Goal: Task Accomplishment & Management: Complete application form

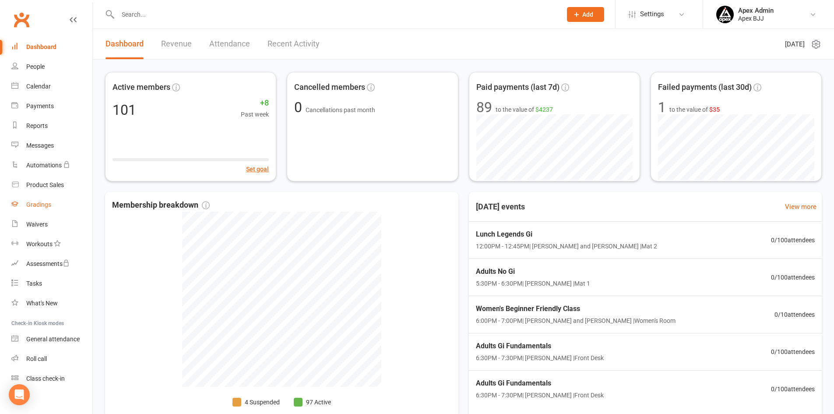
click at [46, 205] on div "Gradings" at bounding box center [38, 204] width 25 height 7
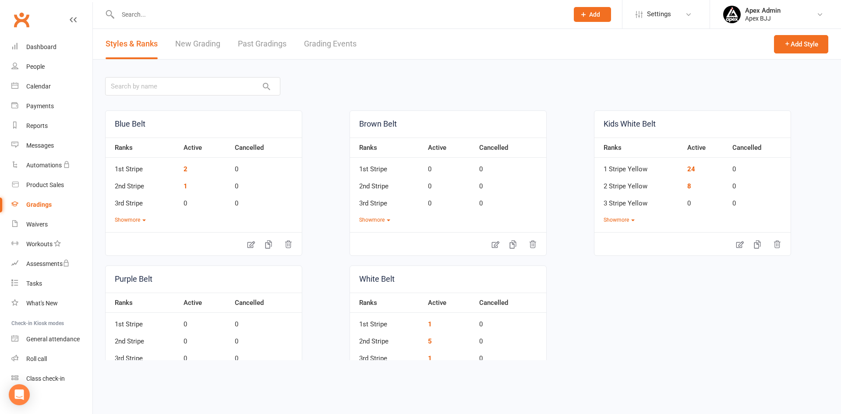
click at [208, 42] on link "New Grading" at bounding box center [197, 44] width 45 height 30
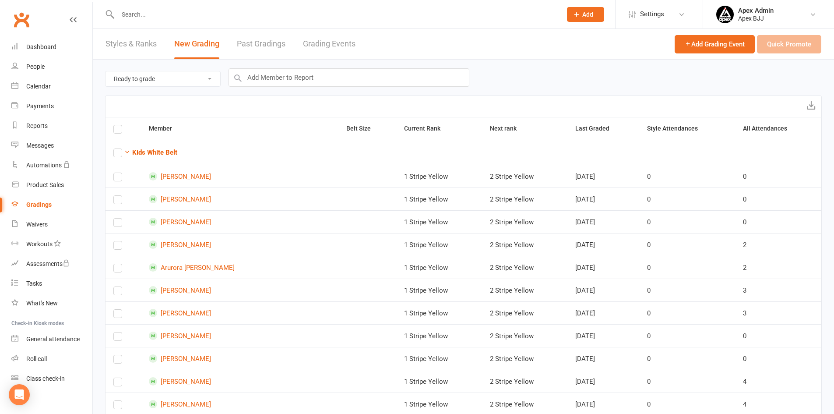
click at [213, 76] on select "Ready to grade All members enrolled in a style Active members enrolled in a sty…" at bounding box center [163, 78] width 115 height 15
select select "all_members_in_style"
click at [106, 71] on select "Ready to grade All members enrolled in a style Active members enrolled in a sty…" at bounding box center [163, 78] width 115 height 15
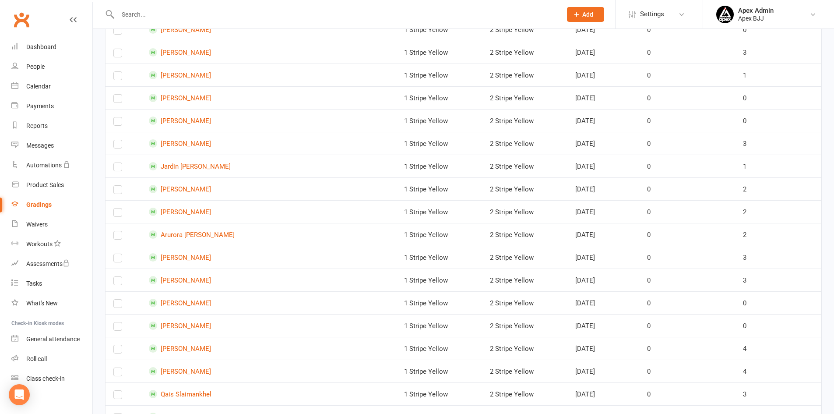
scroll to position [219, 0]
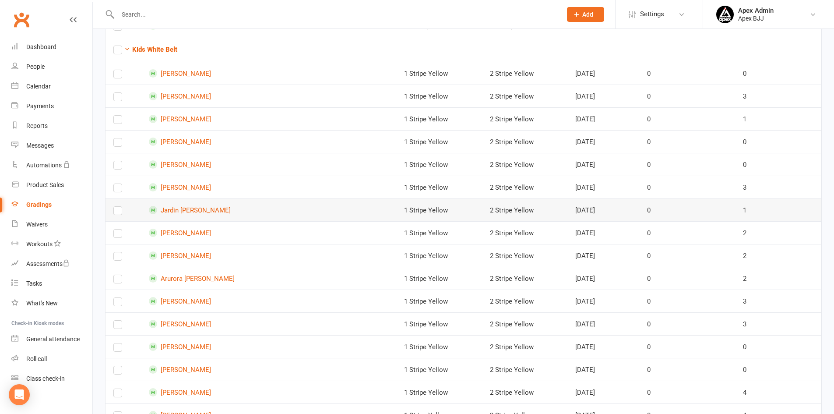
click at [120, 212] on label at bounding box center [117, 212] width 9 height 0
click at [120, 207] on input "checkbox" at bounding box center [117, 207] width 9 height 0
click at [119, 235] on label at bounding box center [117, 235] width 9 height 0
click at [119, 229] on input "checkbox" at bounding box center [117, 229] width 9 height 0
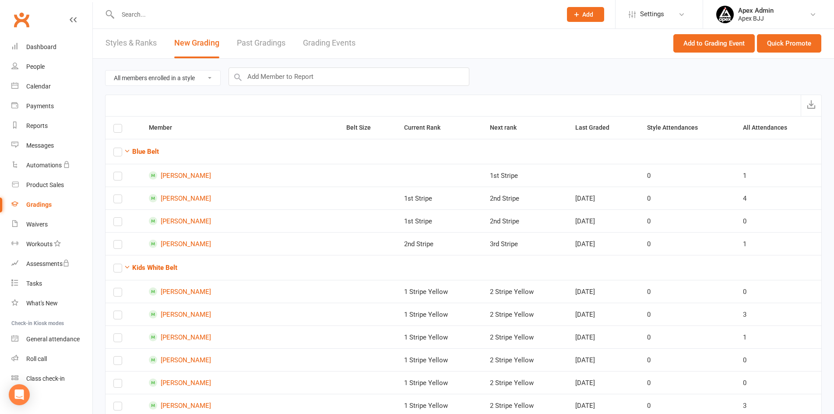
scroll to position [0, 0]
click at [780, 43] on button "Quick Promote" at bounding box center [789, 44] width 64 height 18
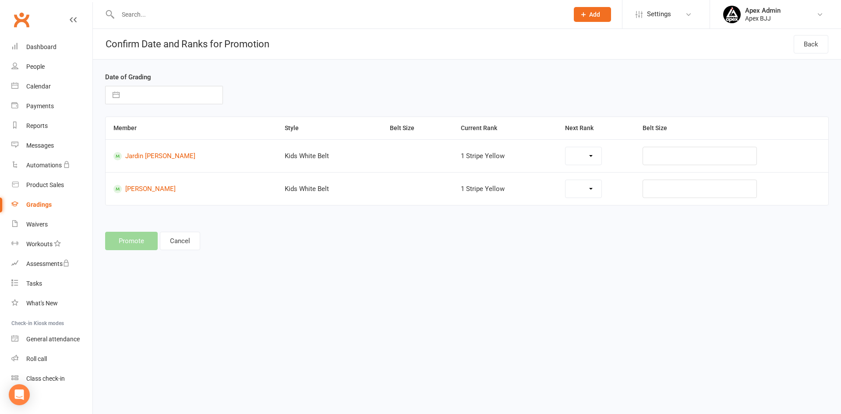
select select "44913"
click at [145, 240] on div "Promote Cancel" at bounding box center [466, 241] width 723 height 18
click at [586, 159] on select "2 Stripe Yellow 3 Stripe Yellow 2 Stripe Yellow 1 Stripe Red 2 Stripe Red 3 Str…" at bounding box center [564, 156] width 69 height 18
click at [530, 147] on select "2 Stripe Yellow 3 Stripe Yellow 2 Stripe Yellow 1 Stripe Red 2 Stripe Red 3 Str…" at bounding box center [564, 156] width 69 height 18
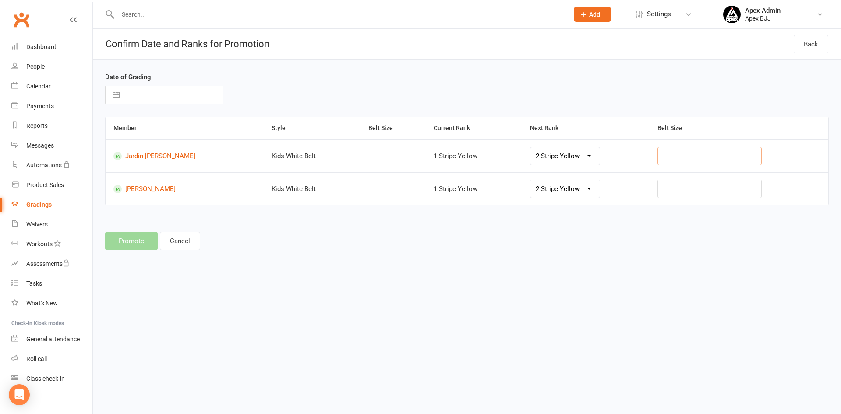
click at [661, 159] on input "text" at bounding box center [709, 156] width 104 height 18
click at [150, 97] on input "text" at bounding box center [173, 95] width 99 height 18
select select "7"
select select "2025"
select select "8"
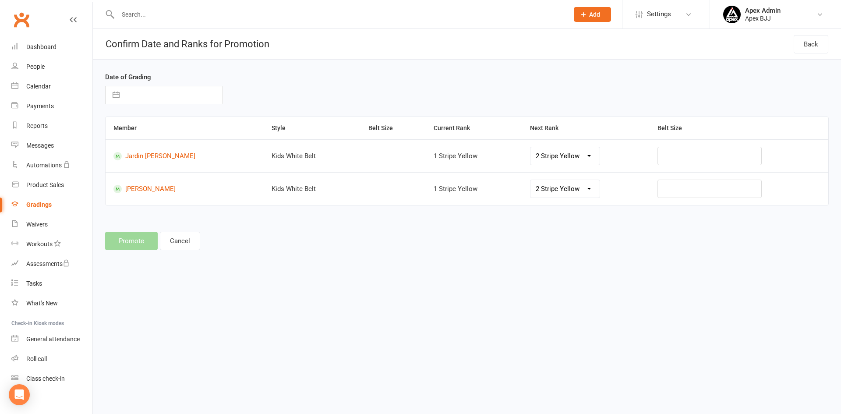
select select "2025"
select select "9"
select select "2025"
click at [174, 177] on td "10" at bounding box center [174, 178] width 17 height 17
type input "[DATE]"
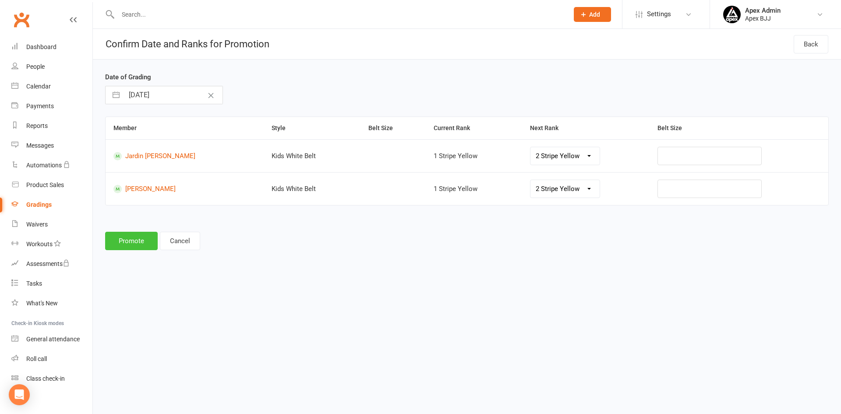
click at [141, 240] on button "Promote" at bounding box center [131, 241] width 53 height 18
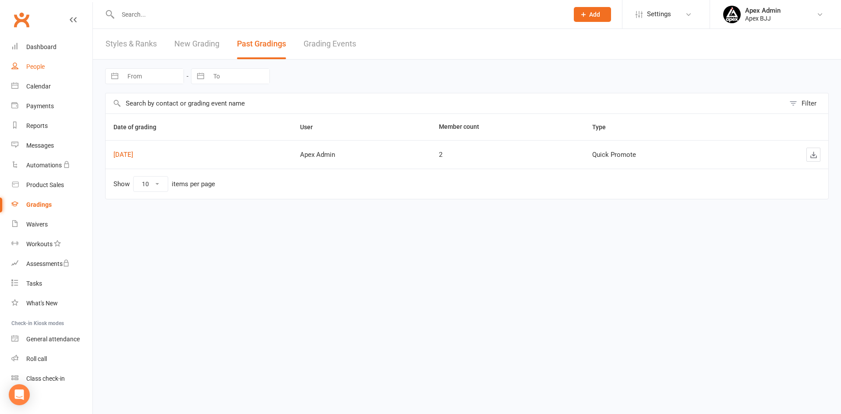
click at [41, 67] on div "People" at bounding box center [35, 66] width 18 height 7
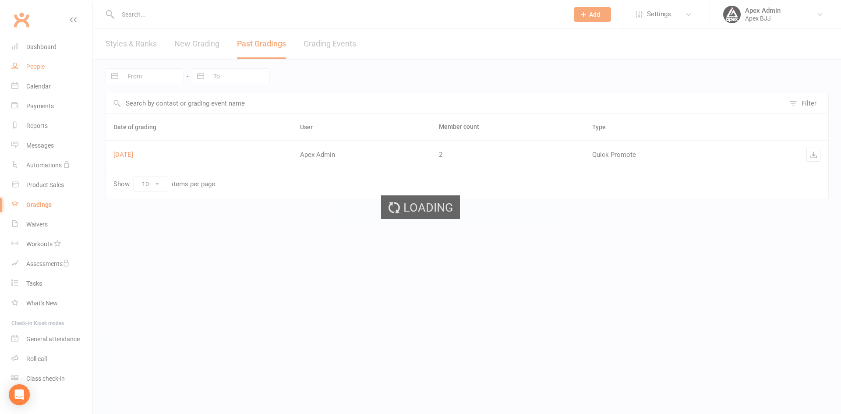
select select "100"
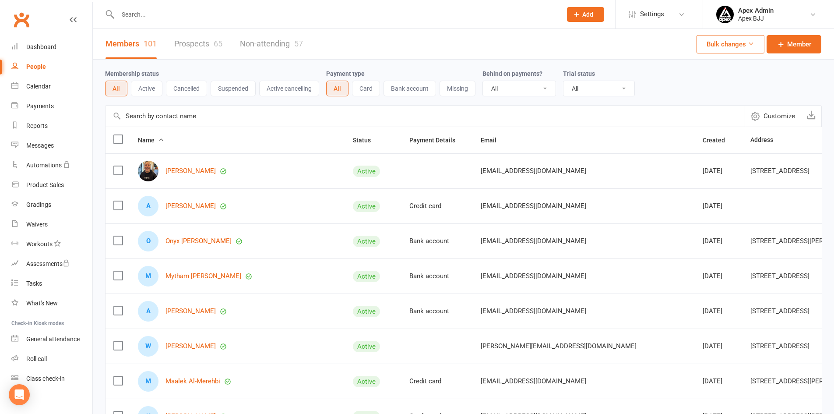
click at [153, 119] on input "text" at bounding box center [425, 116] width 639 height 21
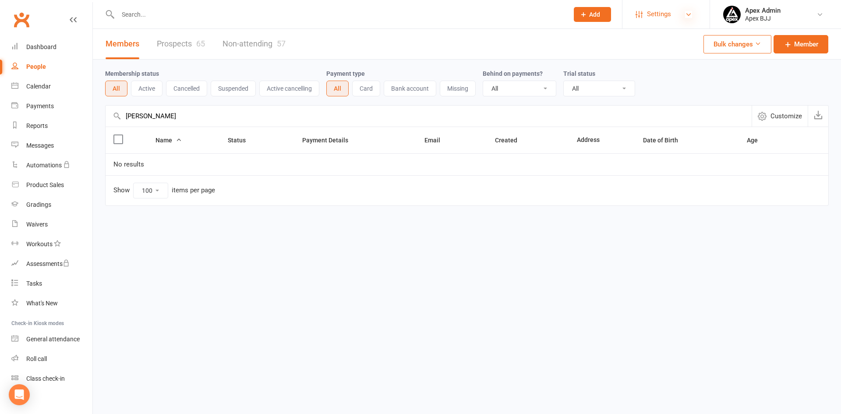
type input "[PERSON_NAME]"
click at [688, 14] on icon at bounding box center [688, 14] width 7 height 7
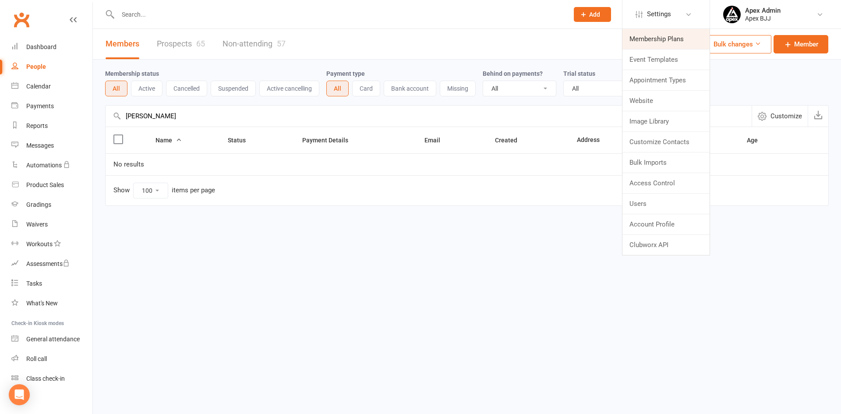
click at [677, 42] on link "Membership Plans" at bounding box center [665, 39] width 87 height 20
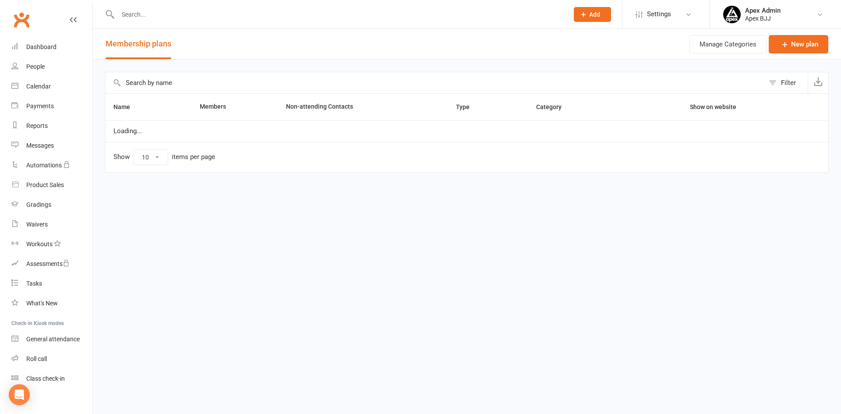
select select "100"
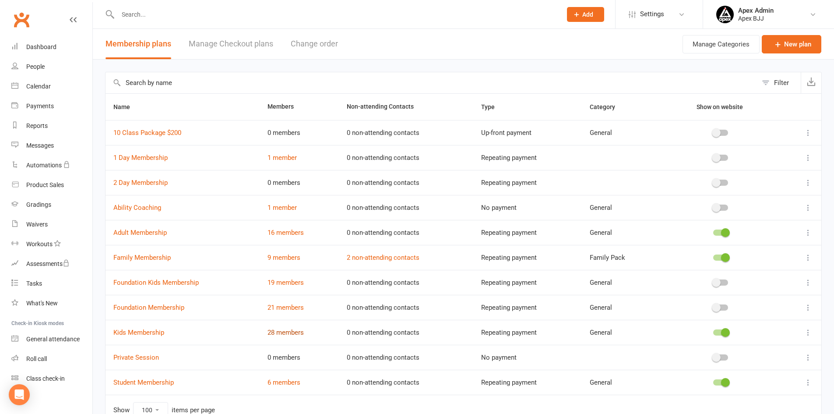
click at [291, 335] on link "28 members" at bounding box center [286, 332] width 36 height 8
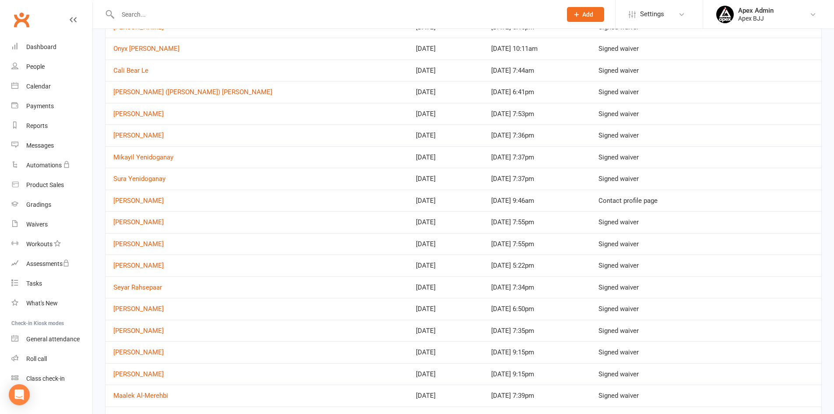
scroll to position [263, 0]
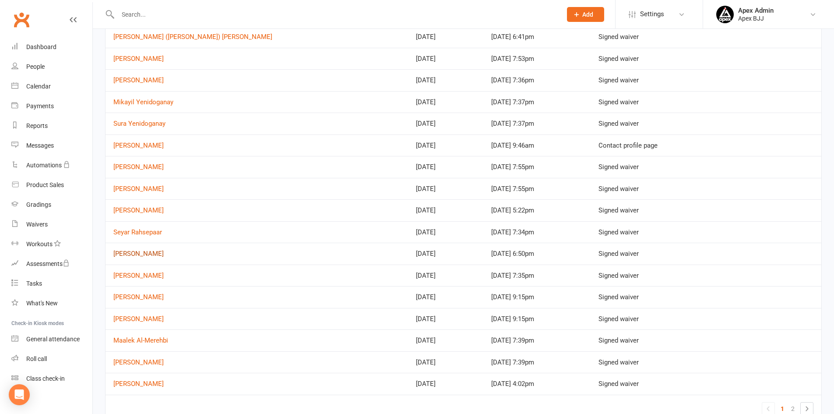
click at [150, 253] on link "[PERSON_NAME]" at bounding box center [138, 254] width 50 height 8
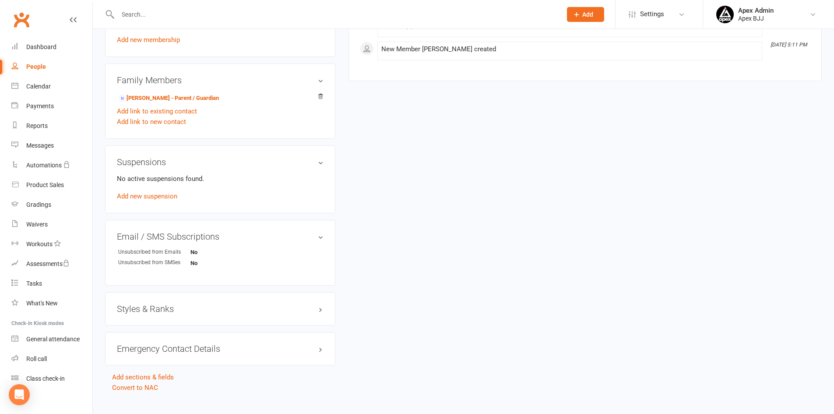
scroll to position [435, 0]
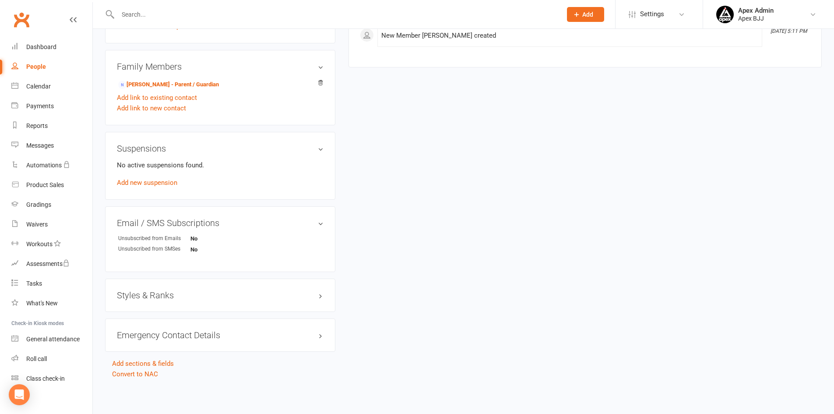
click at [261, 298] on h3 "Styles & Ranks" at bounding box center [220, 295] width 207 height 10
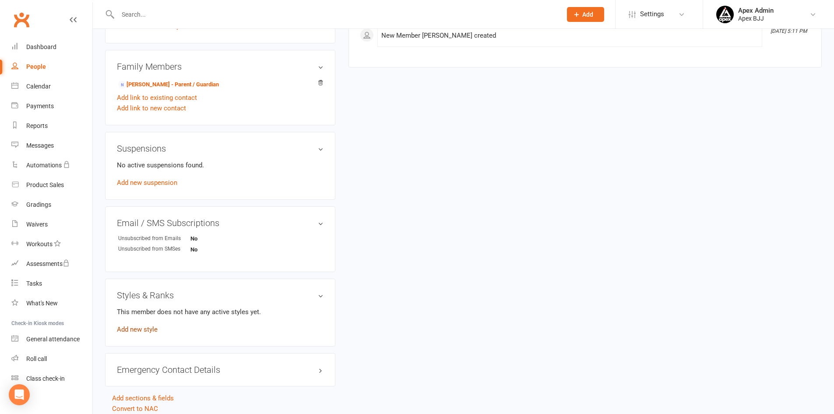
click at [152, 330] on link "Add new style" at bounding box center [137, 329] width 41 height 8
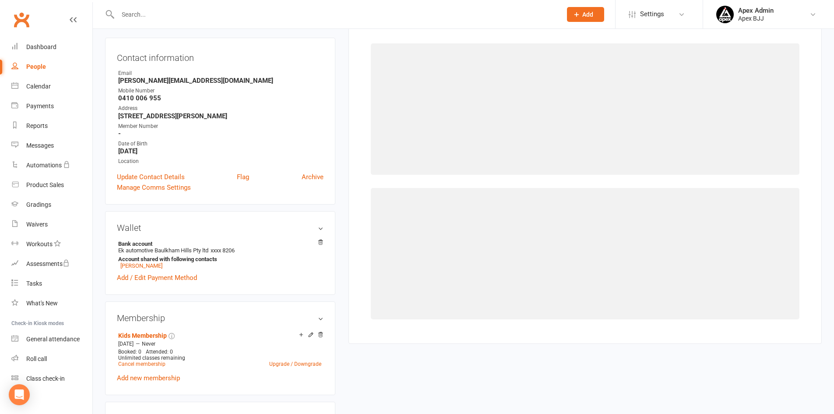
scroll to position [67, 0]
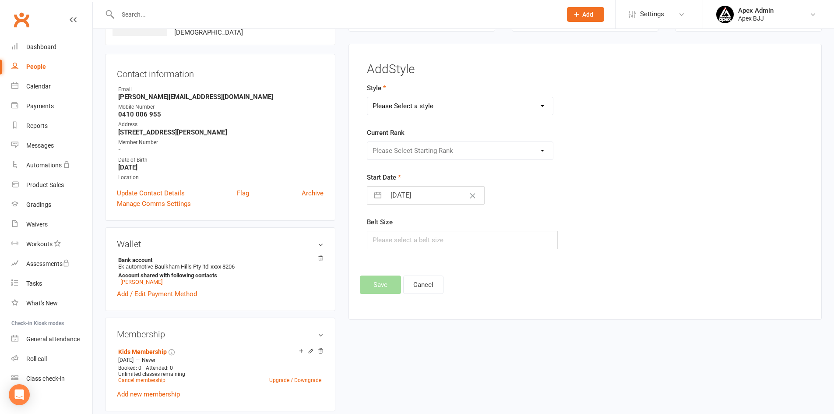
click at [522, 155] on div "Please Select Starting Rank" at bounding box center [460, 150] width 187 height 18
click at [541, 106] on select "Please Select a style Blue Belt Brown Belt Kids White Belt Purple Belt White Be…" at bounding box center [460, 106] width 186 height 18
select select "3748"
click at [367, 97] on select "Please Select a style Blue Belt Brown Belt Kids White Belt Purple Belt White Be…" at bounding box center [460, 106] width 186 height 18
click at [490, 148] on select "Please Select Starting Rank 1 Stripe Yellow 2 Stripe Yellow 3 Stripe Yellow 2 S…" at bounding box center [460, 151] width 186 height 18
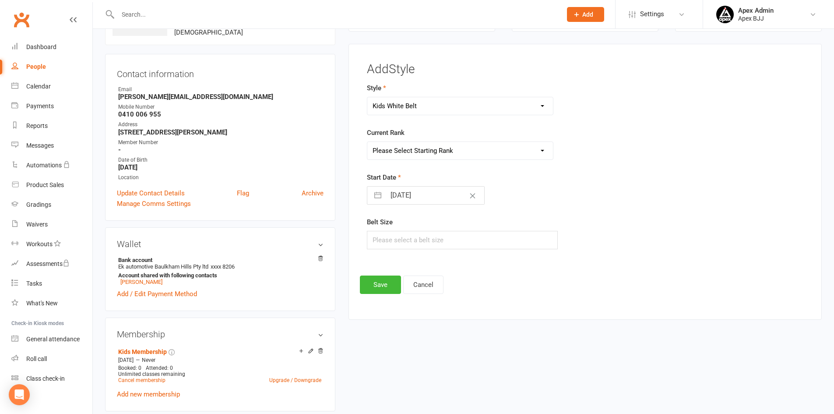
select select "44912"
click at [367, 142] on select "Please Select Starting Rank 1 Stripe Yellow 2 Stripe Yellow 3 Stripe Yellow 2 S…" at bounding box center [460, 151] width 186 height 18
select select "7"
select select "2025"
select select "8"
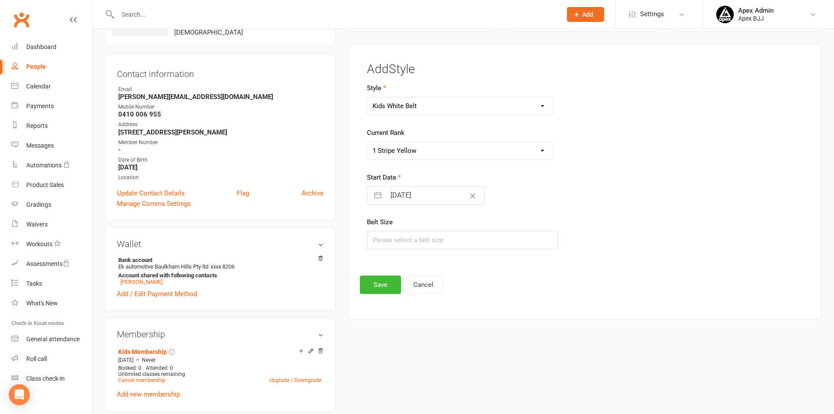
select select "2025"
select select "9"
select select "2025"
click at [402, 195] on input "[DATE]" at bounding box center [435, 196] width 99 height 18
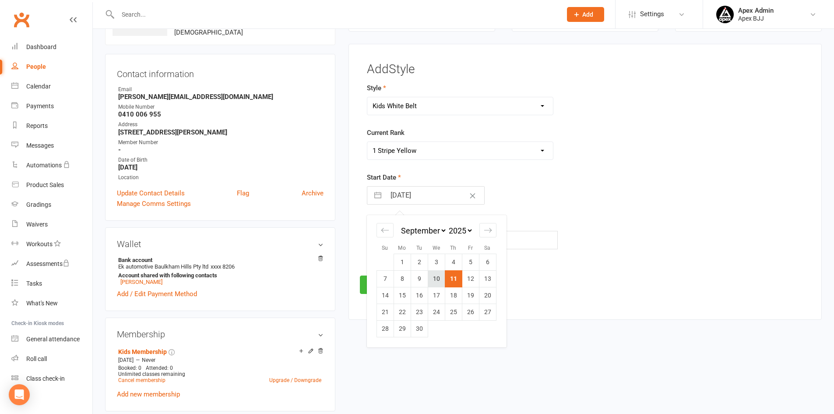
click at [439, 277] on td "10" at bounding box center [436, 279] width 17 height 17
type input "[DATE]"
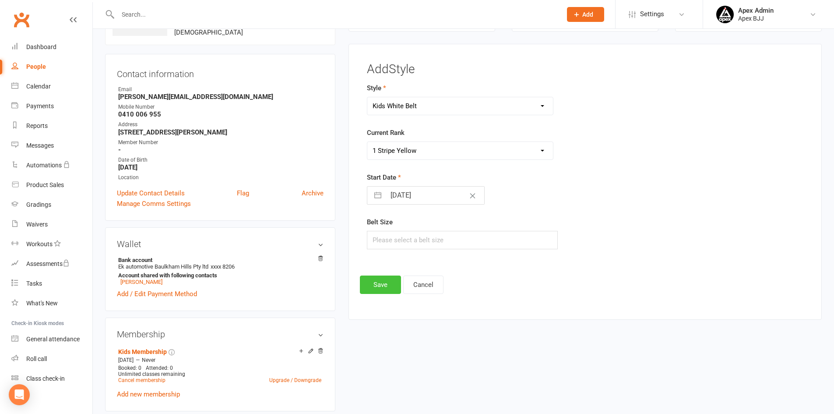
click at [383, 284] on button "Save" at bounding box center [380, 284] width 41 height 18
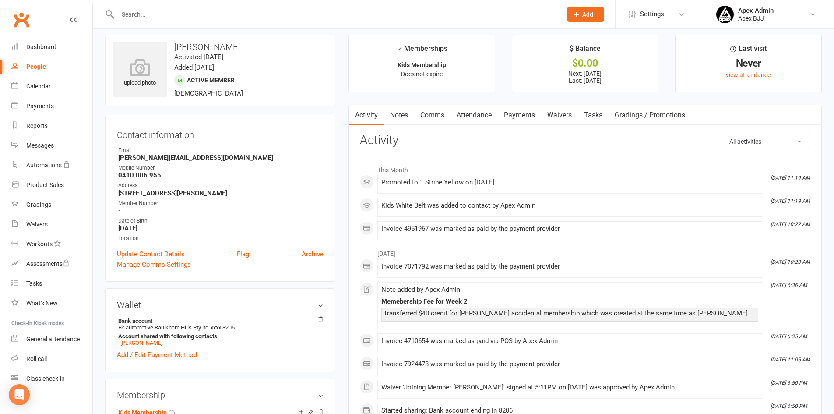
scroll to position [0, 0]
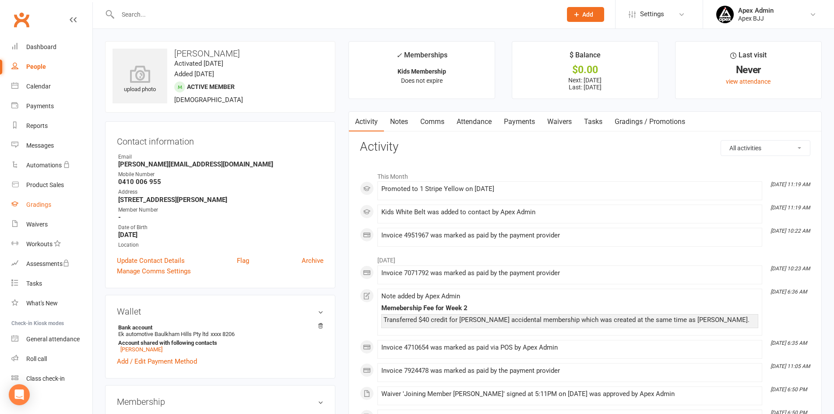
click at [45, 203] on div "Gradings" at bounding box center [38, 204] width 25 height 7
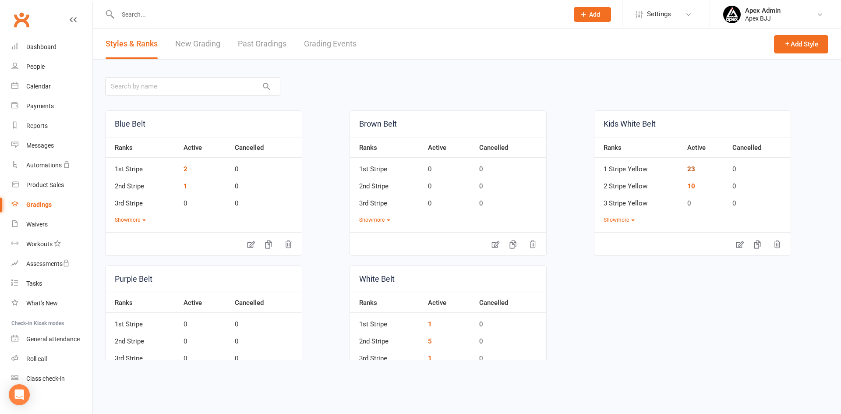
click at [687, 171] on link "23" at bounding box center [691, 169] width 8 height 8
click at [687, 187] on link "10" at bounding box center [691, 186] width 8 height 8
